Goal: Task Accomplishment & Management: Use online tool/utility

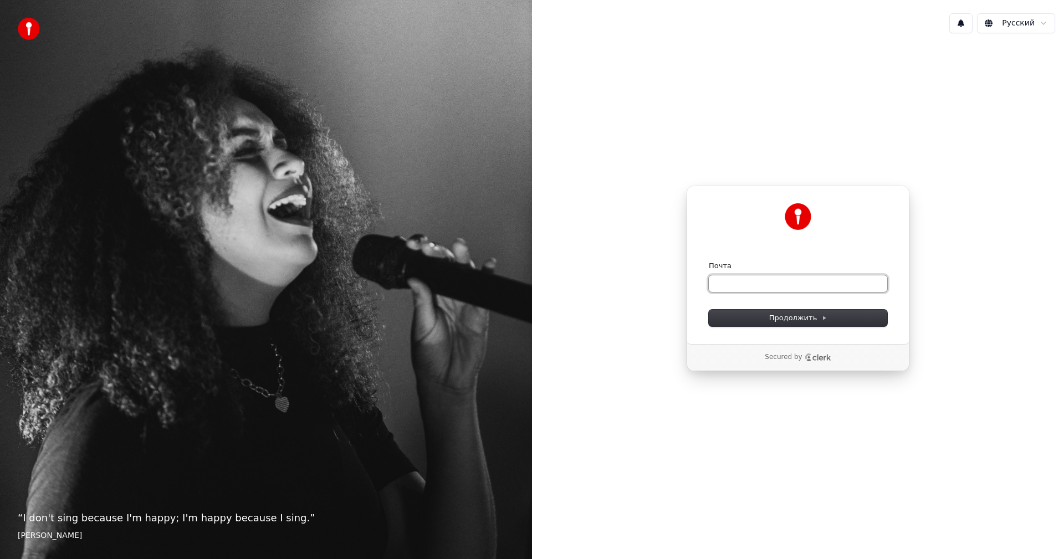
click at [841, 282] on input "Почта" at bounding box center [798, 283] width 178 height 17
type input "*"
click at [709, 261] on button "submit" at bounding box center [709, 261] width 0 height 0
type input "**********"
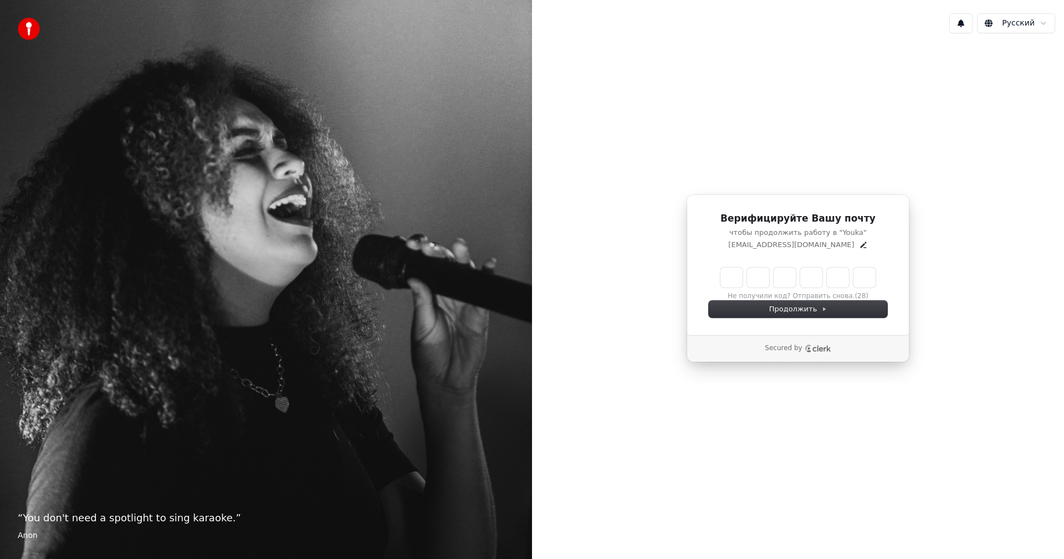
click at [730, 283] on input "Enter verification code" at bounding box center [797, 278] width 155 height 20
type input "******"
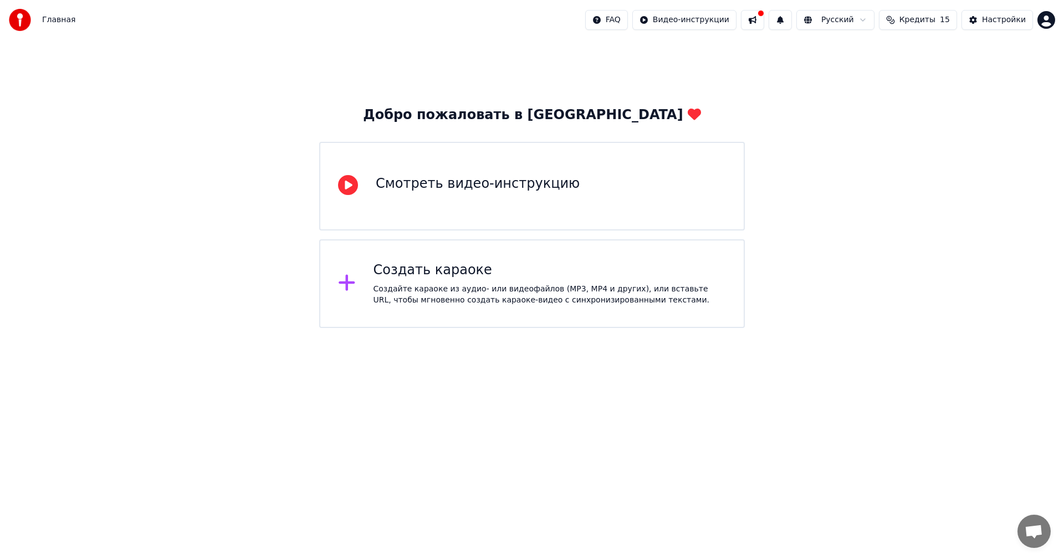
click at [348, 301] on div "Создать караоке Создайте караоке из аудио- или видеофайлов (MP3, MP4 и других),…" at bounding box center [531, 283] width 425 height 89
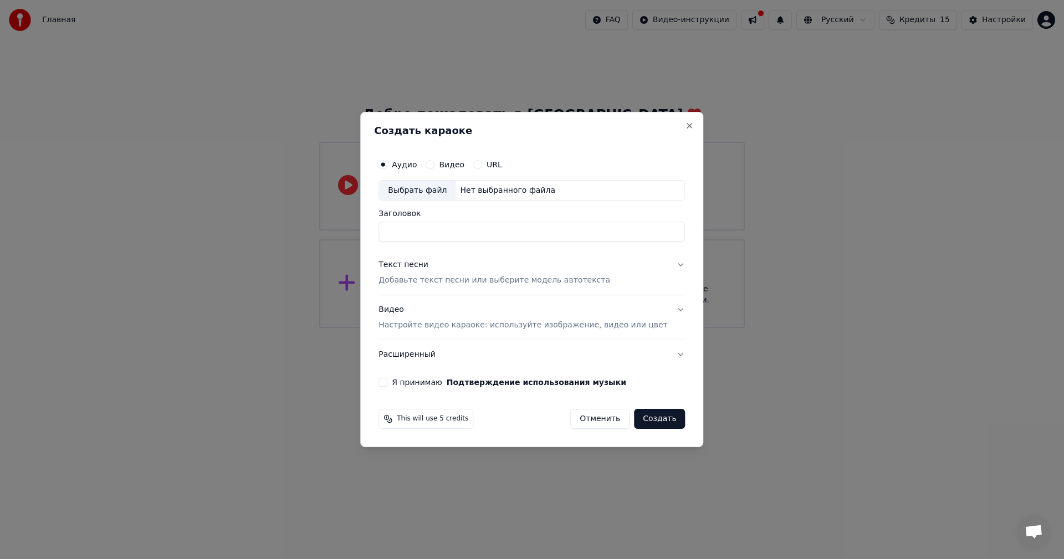
click at [654, 422] on button "Создать" at bounding box center [659, 419] width 51 height 20
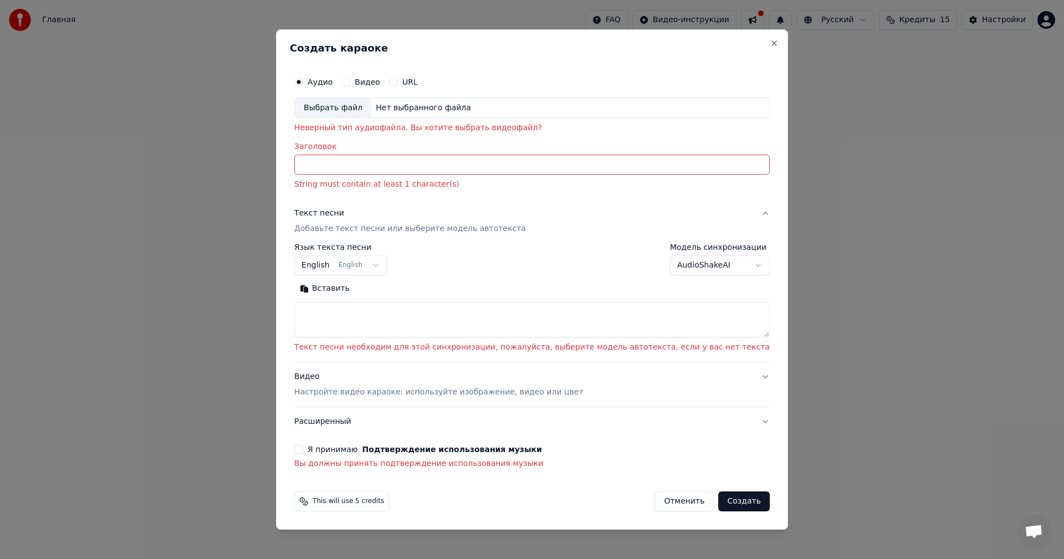
click at [511, 165] on input "Заголовок" at bounding box center [531, 165] width 475 height 20
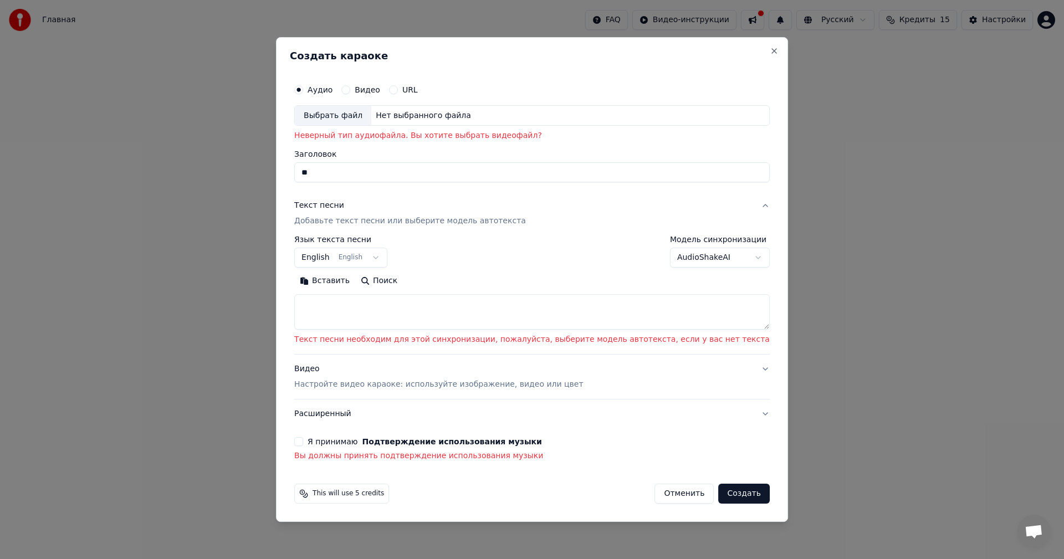
type input "*"
type input "*******"
click at [294, 273] on button "Вставить" at bounding box center [324, 282] width 61 height 18
click at [408, 255] on body "**********" at bounding box center [532, 164] width 1064 height 328
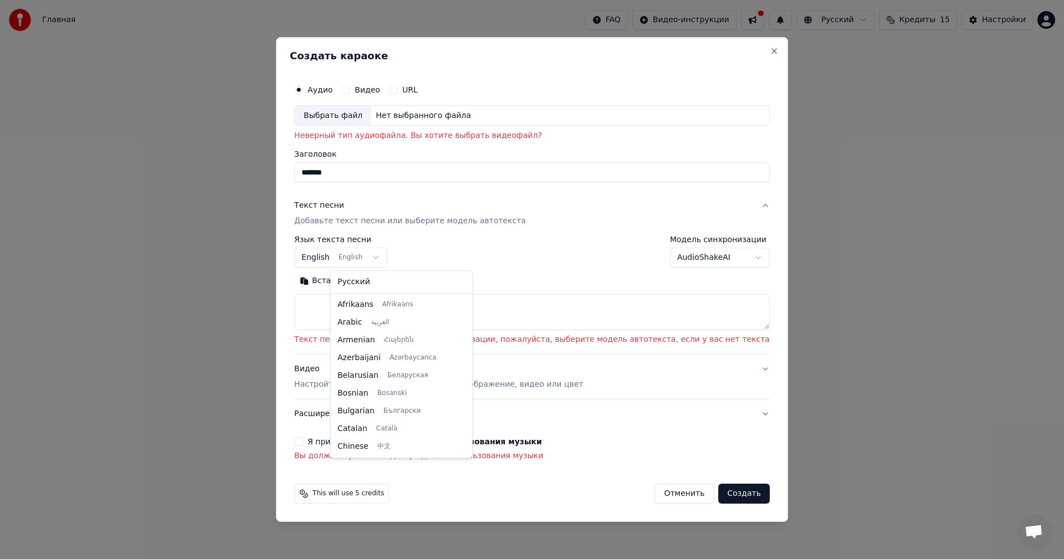
scroll to position [89, 0]
select select "**"
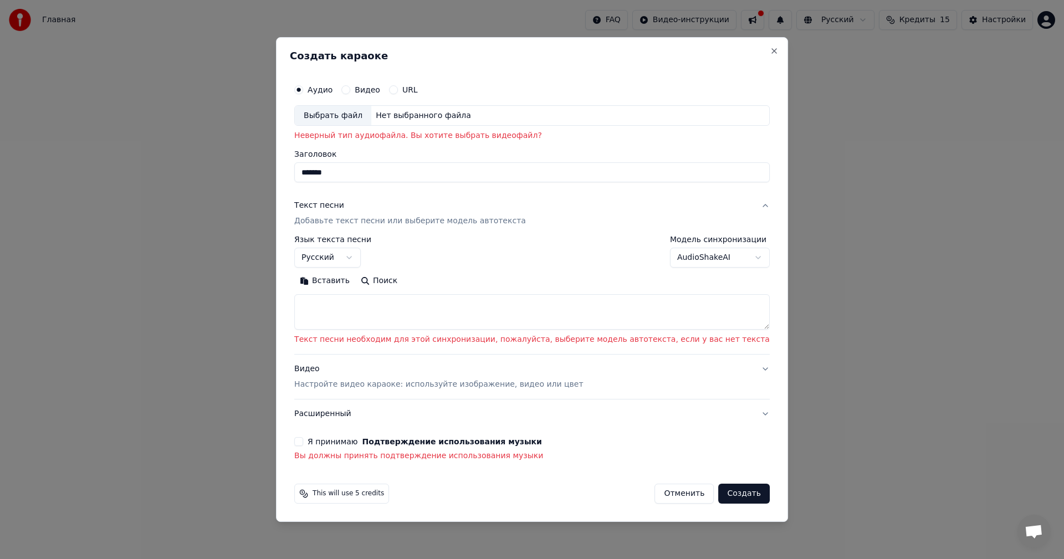
click at [457, 314] on textarea at bounding box center [531, 312] width 475 height 35
click at [729, 327] on textarea at bounding box center [531, 312] width 475 height 35
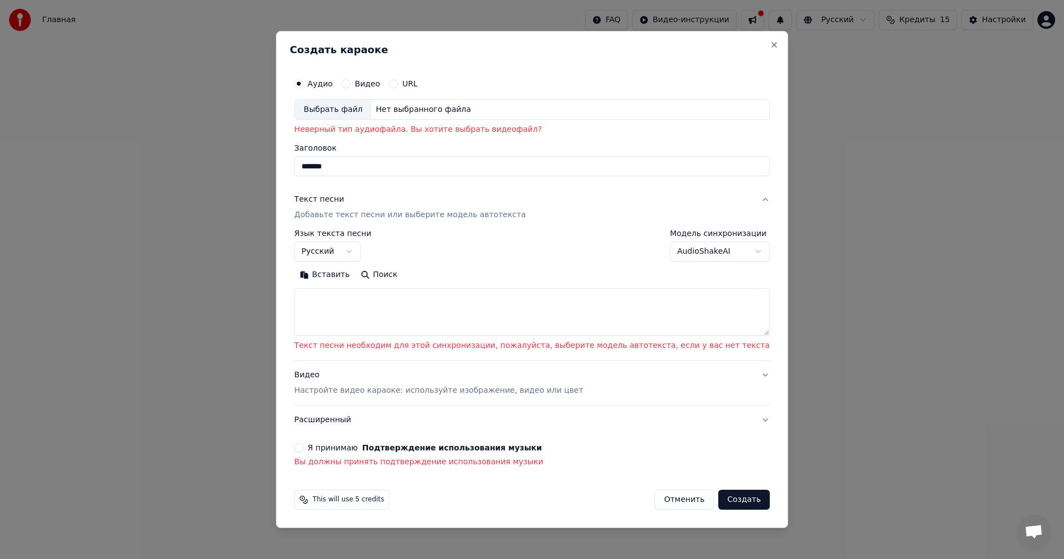
drag, startPoint x: 731, startPoint y: 327, endPoint x: 730, endPoint y: 332, distance: 5.6
click at [730, 332] on textarea at bounding box center [531, 313] width 475 height 48
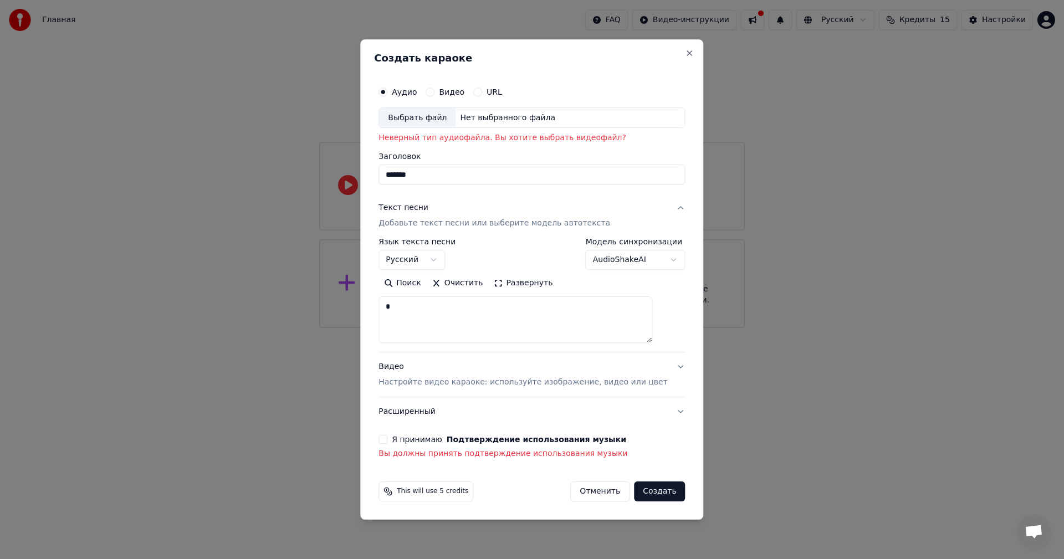
type textarea "**"
drag, startPoint x: 464, startPoint y: 313, endPoint x: 373, endPoint y: 329, distance: 92.8
click at [373, 328] on body "**********" at bounding box center [532, 164] width 1064 height 328
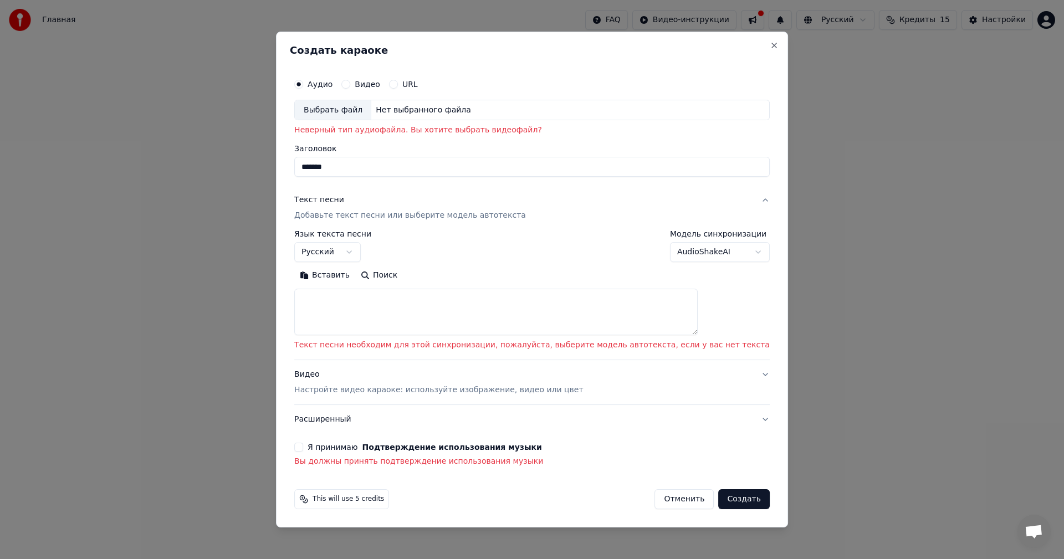
click at [714, 252] on body "**********" at bounding box center [532, 164] width 1064 height 328
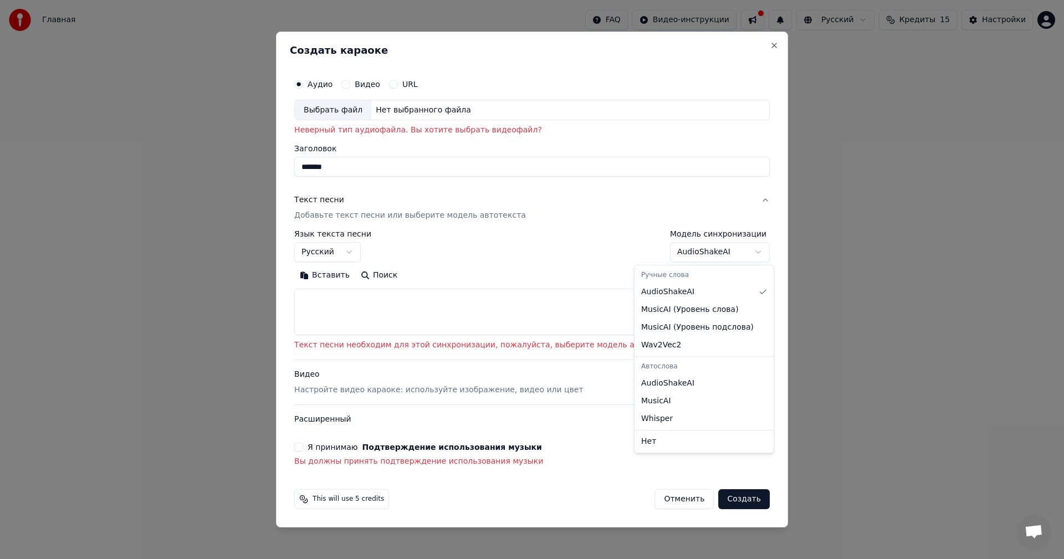
select select "****"
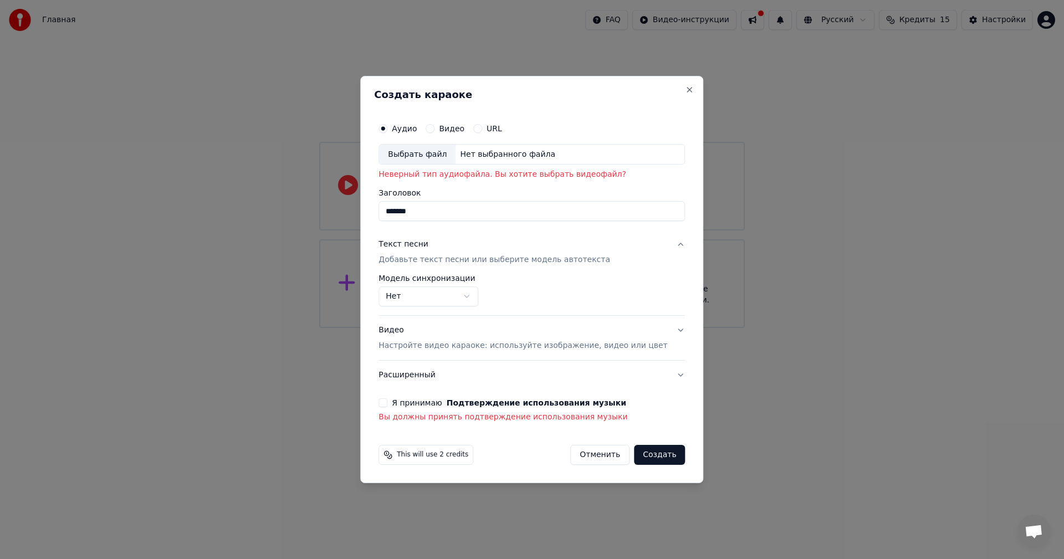
click at [407, 403] on div "Я принимаю Подтверждение использования музыки" at bounding box center [531, 402] width 306 height 9
click at [396, 406] on div "**********" at bounding box center [531, 270] width 315 height 315
click at [387, 404] on button "Я принимаю Подтверждение использования музыки" at bounding box center [382, 402] width 9 height 9
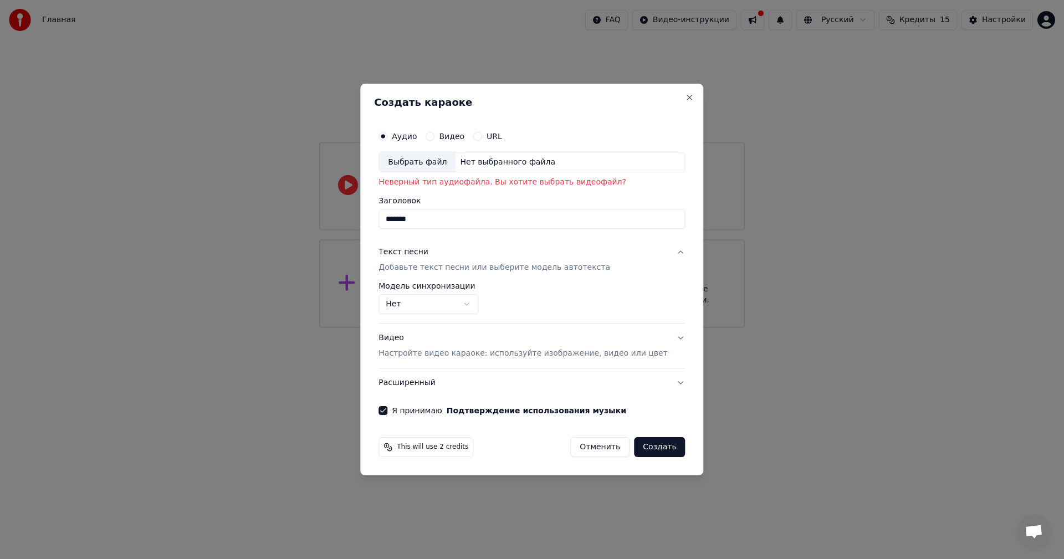
click at [439, 158] on div "Выбрать файл" at bounding box center [417, 162] width 76 height 20
click at [456, 139] on label "Видео" at bounding box center [451, 136] width 25 height 8
click at [434, 139] on button "Видео" at bounding box center [429, 136] width 9 height 9
click at [526, 352] on p "Настройте видео караоке: используйте изображение, видео или цвет" at bounding box center [522, 353] width 289 height 11
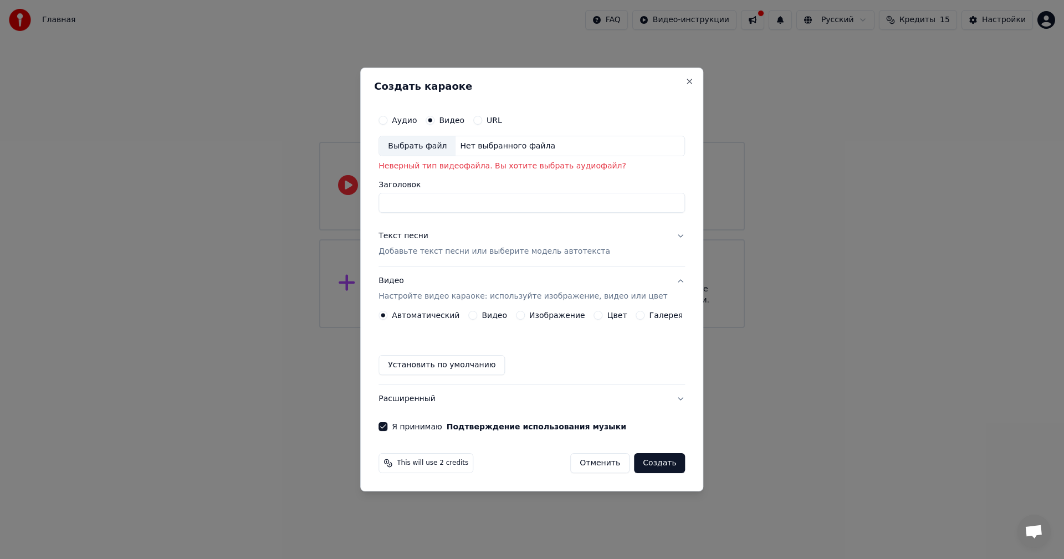
click at [486, 315] on div "Видео" at bounding box center [487, 315] width 39 height 9
click at [477, 314] on button "Видео" at bounding box center [472, 315] width 9 height 9
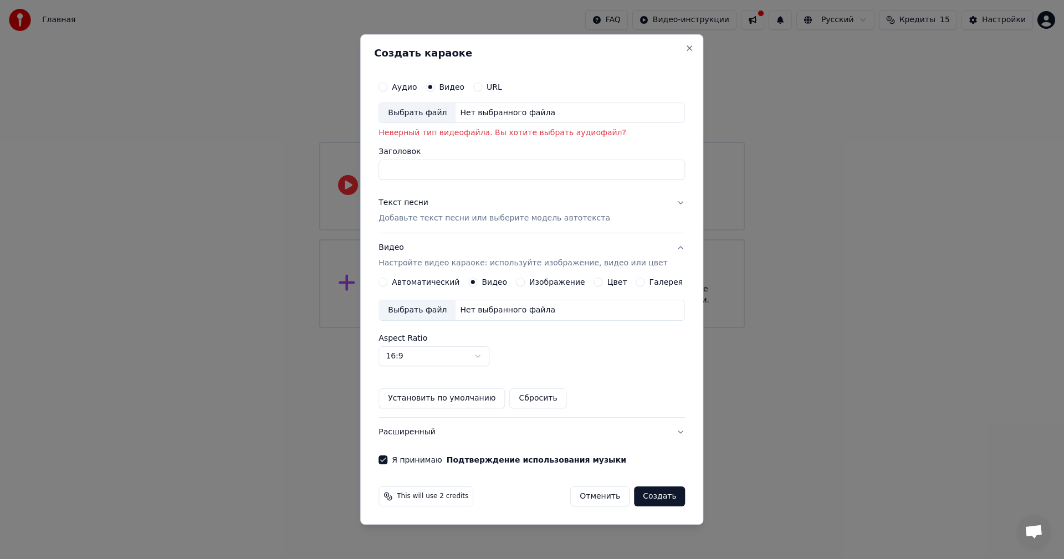
click at [507, 316] on div "Нет выбранного файла" at bounding box center [507, 310] width 104 height 11
click at [492, 89] on div "URL" at bounding box center [487, 87] width 29 height 9
click at [485, 91] on div "Аудио Видео URL" at bounding box center [531, 87] width 306 height 22
click at [482, 87] on button "URL" at bounding box center [477, 87] width 9 height 9
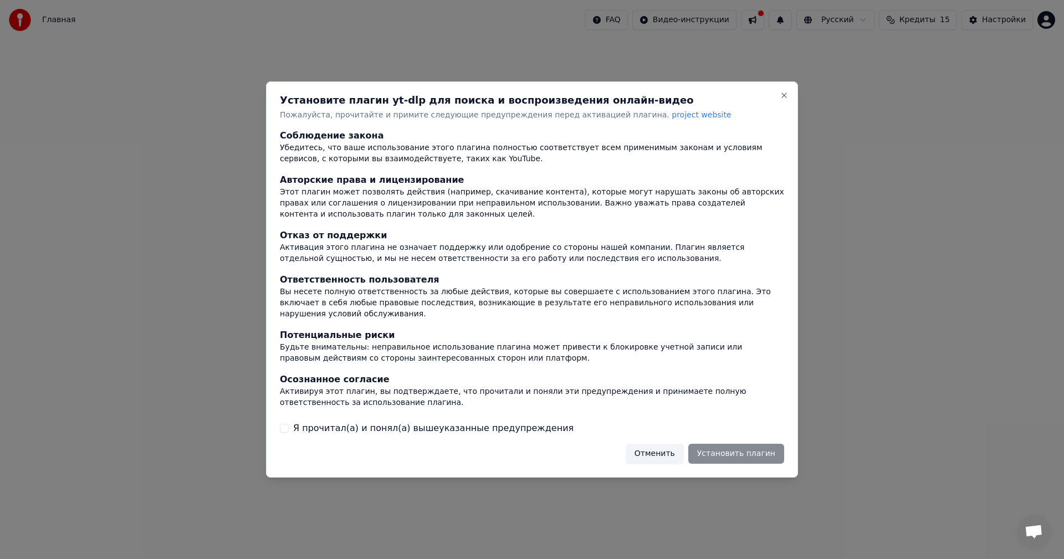
click at [290, 422] on div "Я прочитал(а) и понял(а) вышеуказанные предупреждения" at bounding box center [532, 428] width 504 height 13
click at [285, 424] on button "Я прочитал(а) и понял(а) вышеуказанные предупреждения" at bounding box center [284, 428] width 9 height 9
click at [742, 448] on button "Установить плагин" at bounding box center [736, 454] width 96 height 20
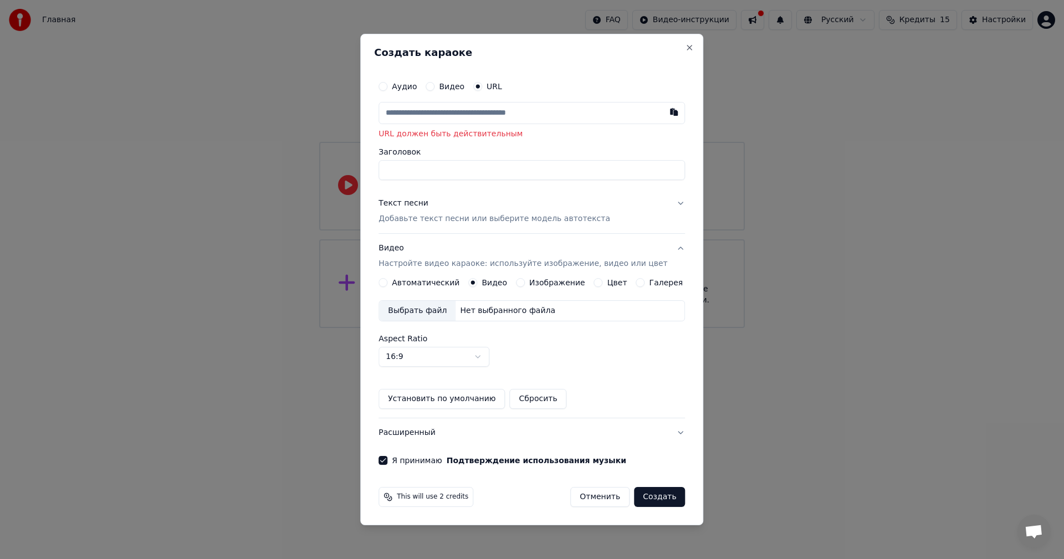
click at [464, 115] on input "text" at bounding box center [531, 113] width 306 height 22
click at [663, 110] on button "button" at bounding box center [674, 112] width 22 height 20
type input "**********"
click at [422, 170] on input "Заголовок" at bounding box center [531, 171] width 306 height 20
type input "**********"
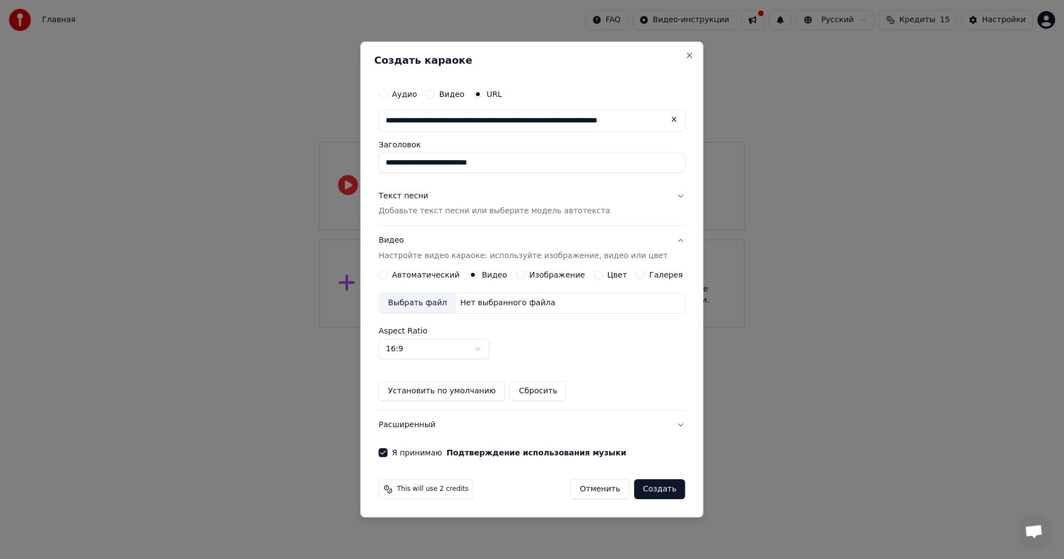
click at [663, 487] on button "Создать" at bounding box center [659, 489] width 51 height 20
click at [648, 488] on button "Создать" at bounding box center [659, 489] width 51 height 20
click at [640, 491] on button "Создать" at bounding box center [659, 489] width 51 height 20
click at [445, 275] on label "Автоматический" at bounding box center [426, 275] width 68 height 8
click at [387, 275] on button "Автоматический" at bounding box center [382, 274] width 9 height 9
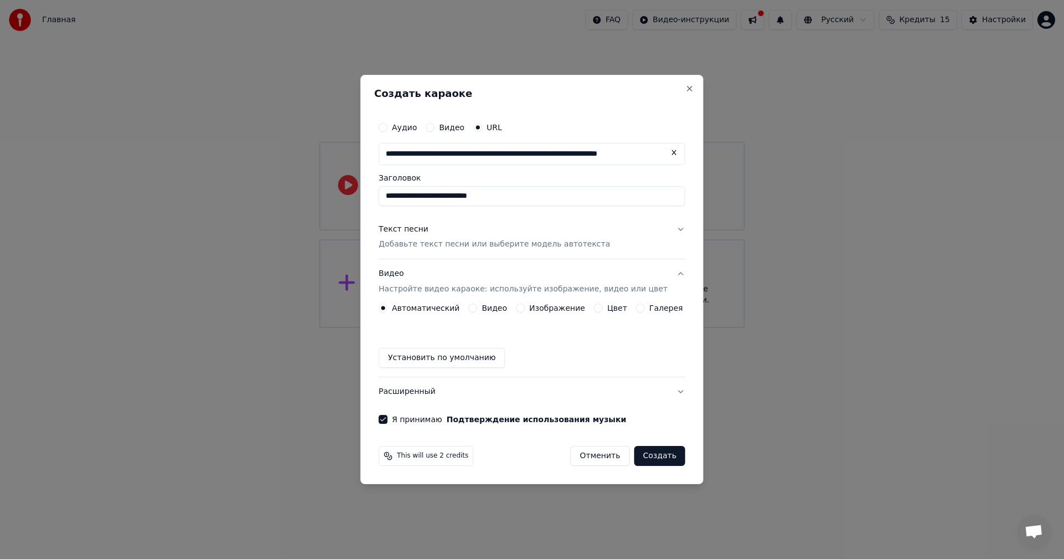
click at [649, 454] on button "Создать" at bounding box center [659, 456] width 51 height 20
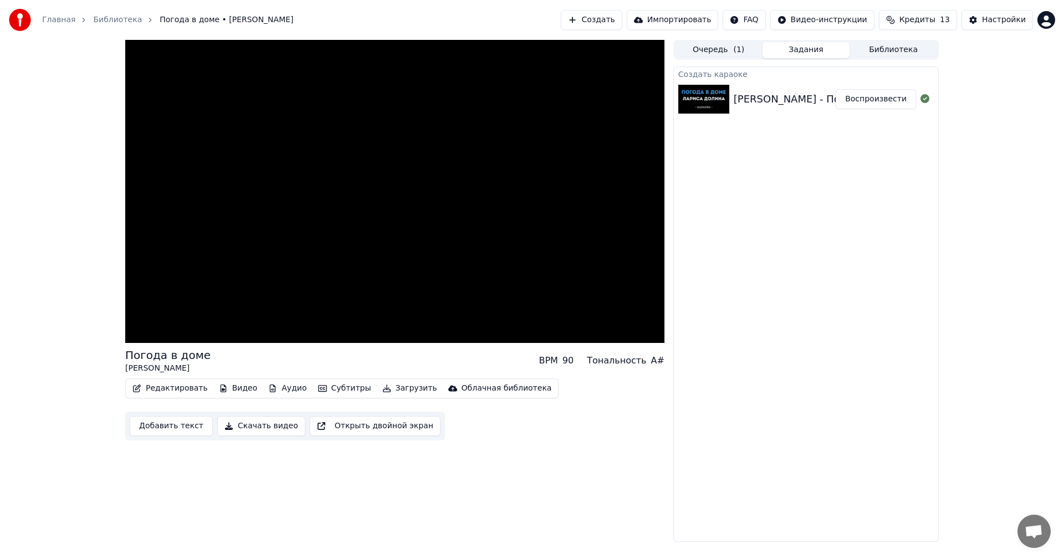
click at [1009, 240] on div "Погода в доме Лариса Долина BPM 90 Тональность A# Редактировать Видео Аудио Суб…" at bounding box center [532, 291] width 1064 height 502
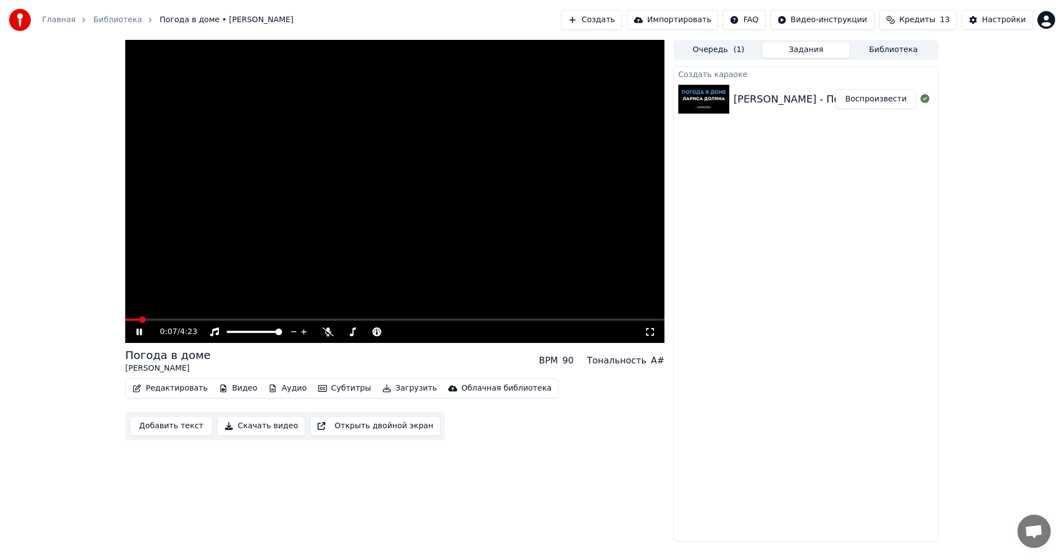
click at [125, 321] on span at bounding box center [132, 320] width 14 height 2
click at [365, 245] on video at bounding box center [394, 191] width 539 height 303
click at [1012, 27] on button "Настройки" at bounding box center [996, 20] width 71 height 20
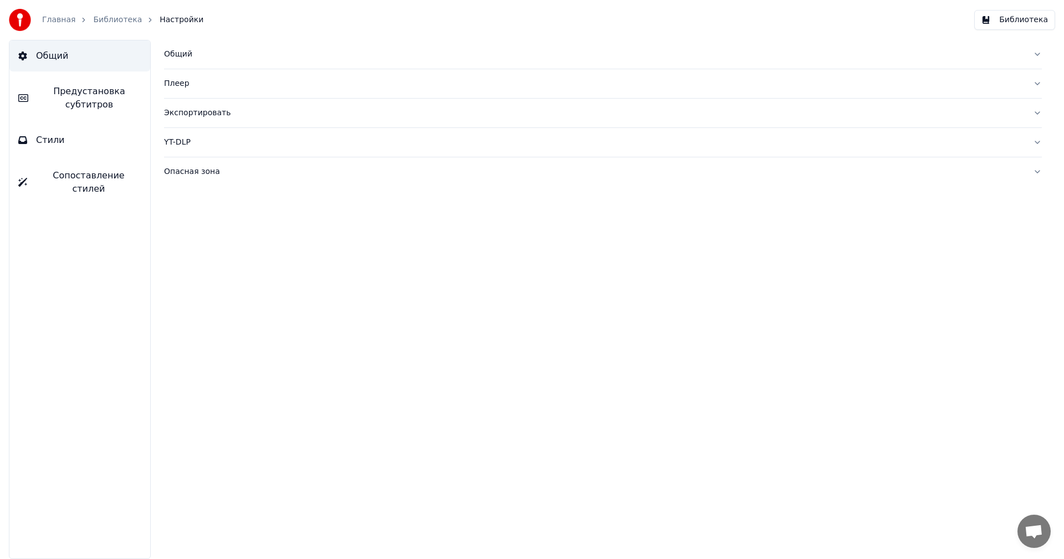
drag, startPoint x: 853, startPoint y: 285, endPoint x: 830, endPoint y: 276, distance: 23.9
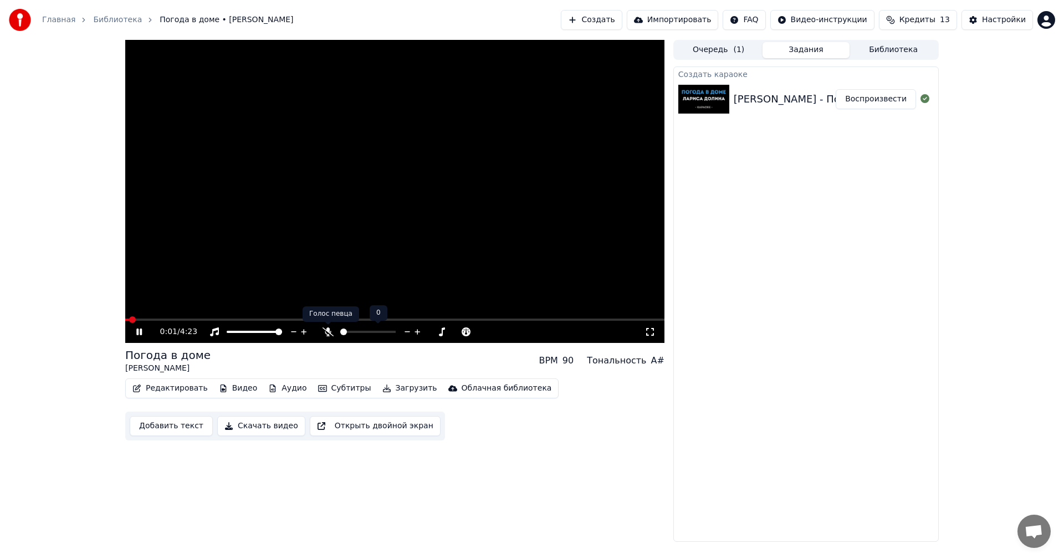
click at [326, 329] on icon at bounding box center [327, 331] width 11 height 9
click at [340, 333] on span at bounding box center [367, 332] width 55 height 2
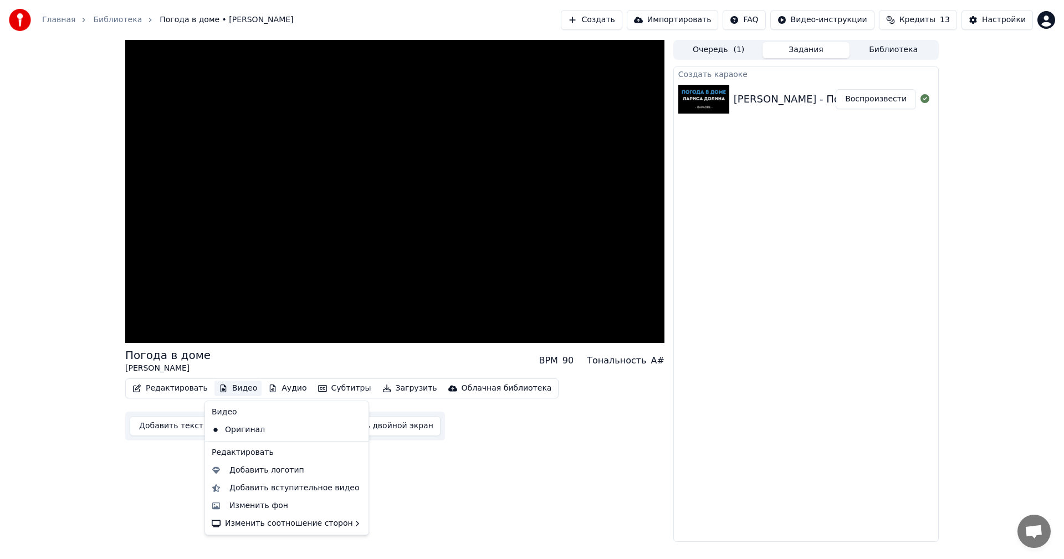
click at [229, 389] on button "Видео" at bounding box center [238, 389] width 48 height 16
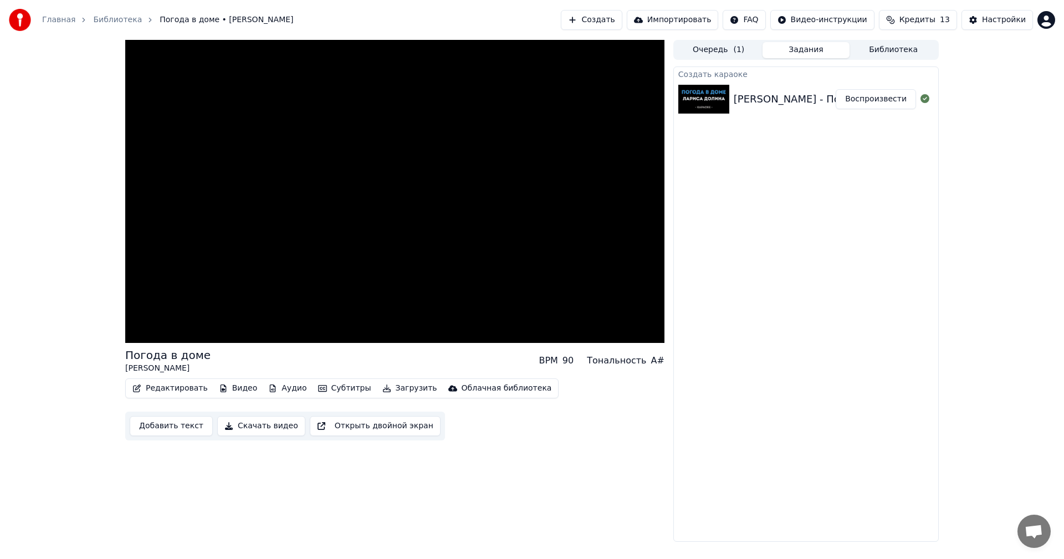
click at [517, 498] on div "Погода в доме Лариса Долина BPM 90 Тональность A# Редактировать Видео Аудио Суб…" at bounding box center [394, 291] width 539 height 502
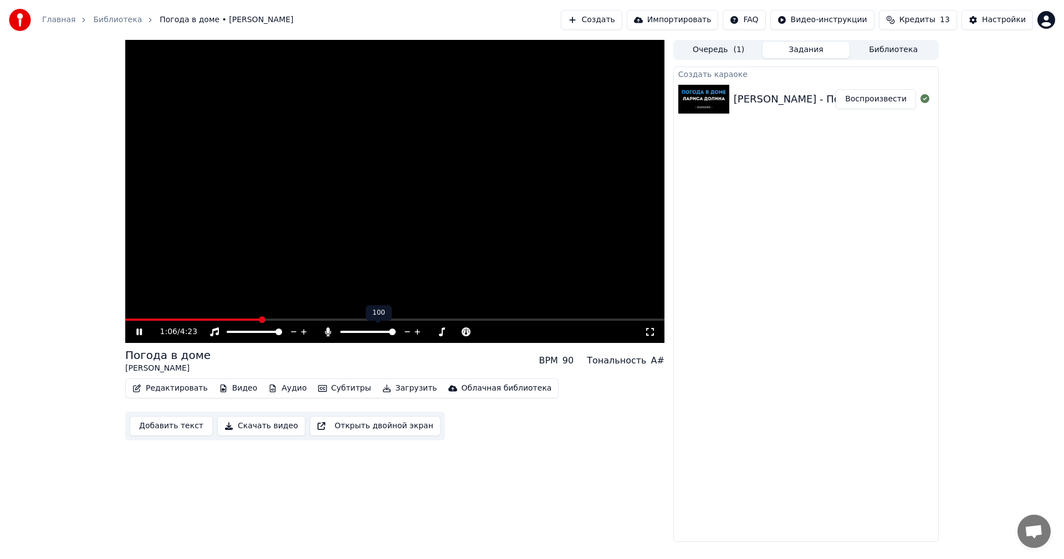
click at [396, 335] on span at bounding box center [392, 332] width 7 height 7
click at [329, 335] on icon at bounding box center [328, 331] width 6 height 9
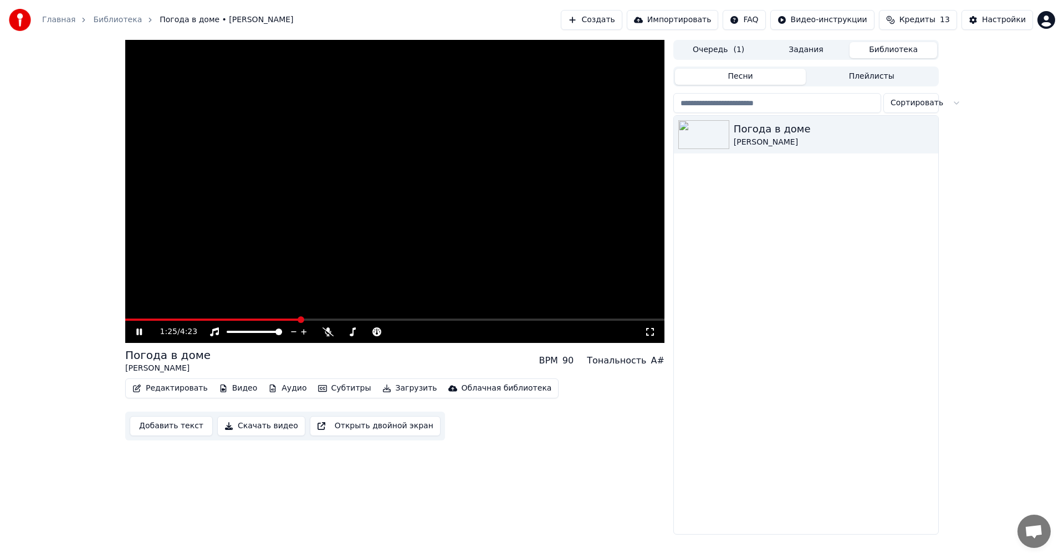
click at [894, 54] on button "Библиотека" at bounding box center [893, 50] width 88 height 16
click at [820, 55] on button "Задания" at bounding box center [806, 50] width 88 height 16
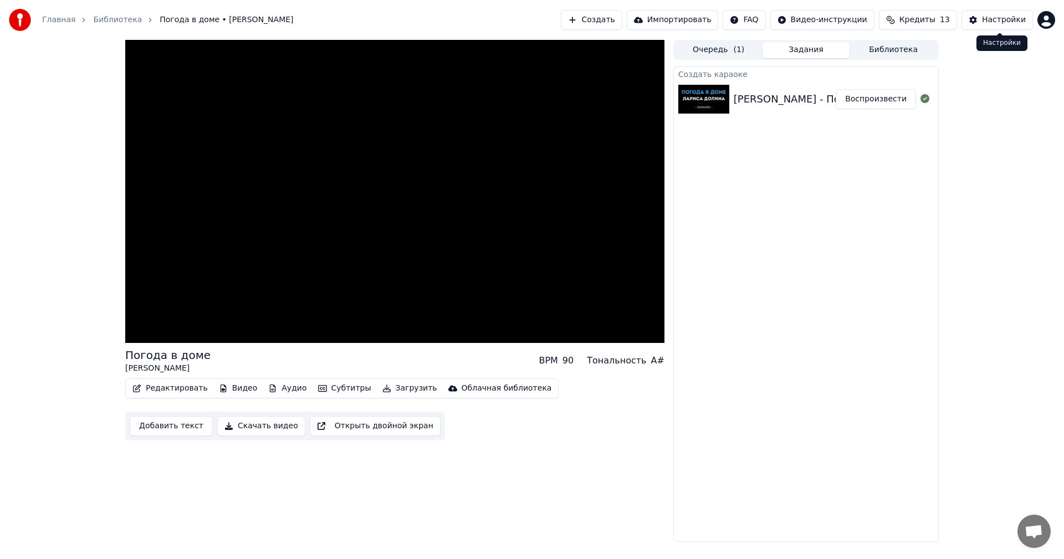
click at [1002, 24] on div "Настройки" at bounding box center [1004, 19] width 44 height 11
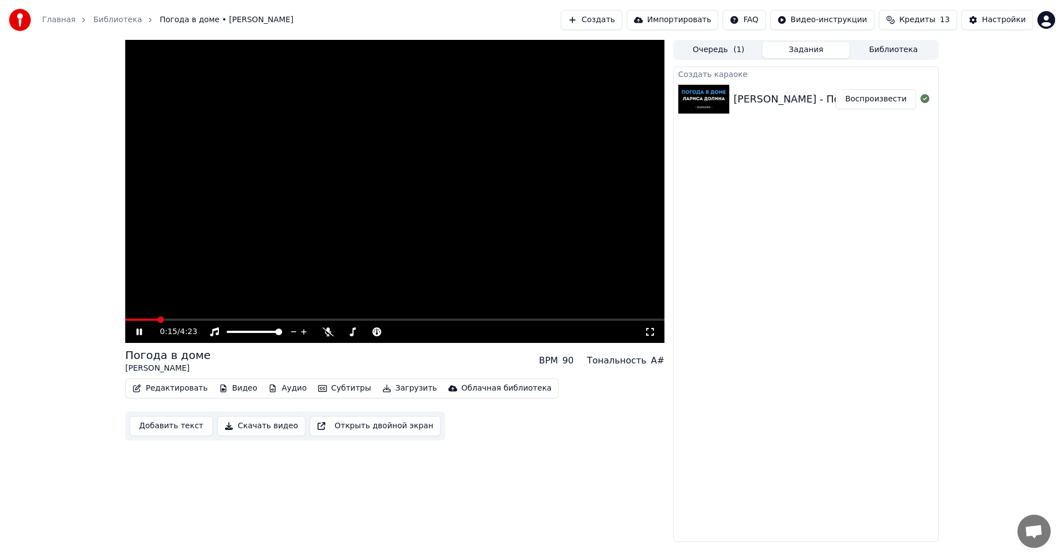
click at [707, 50] on button "Очередь ( 1 )" at bounding box center [719, 50] width 88 height 16
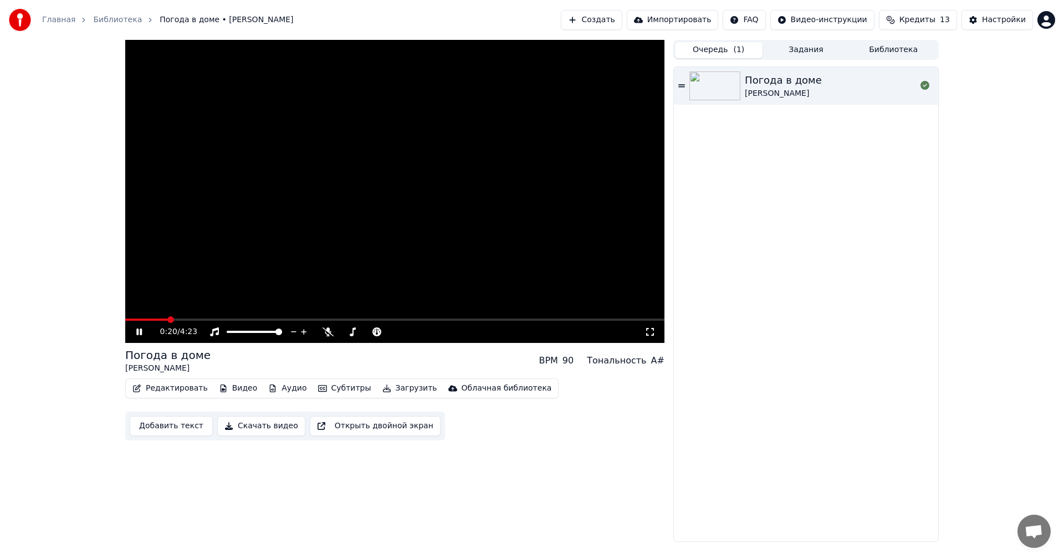
click at [52, 17] on link "Главная" at bounding box center [58, 19] width 33 height 11
